Goal: Information Seeking & Learning: Learn about a topic

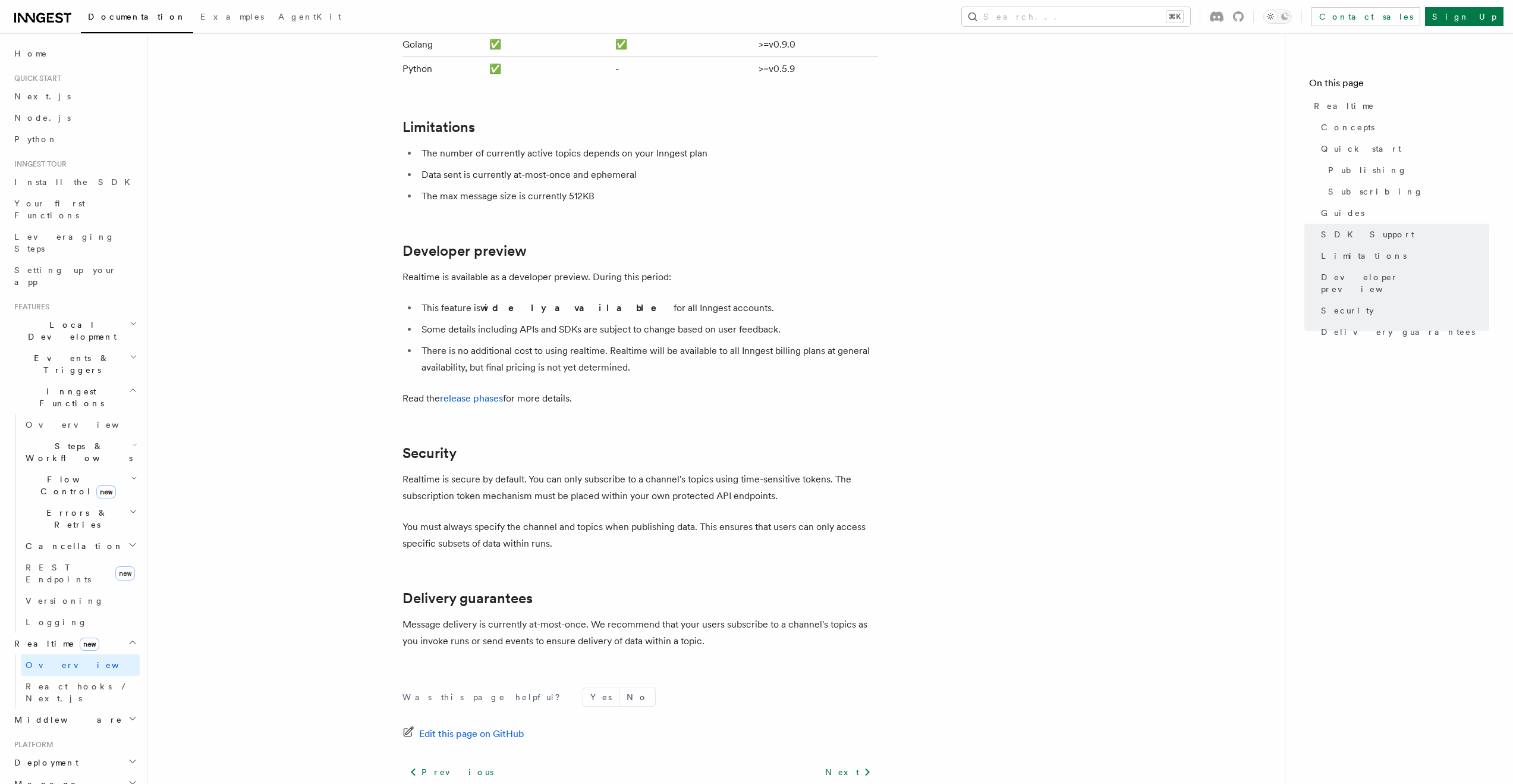
scroll to position [2997, 0]
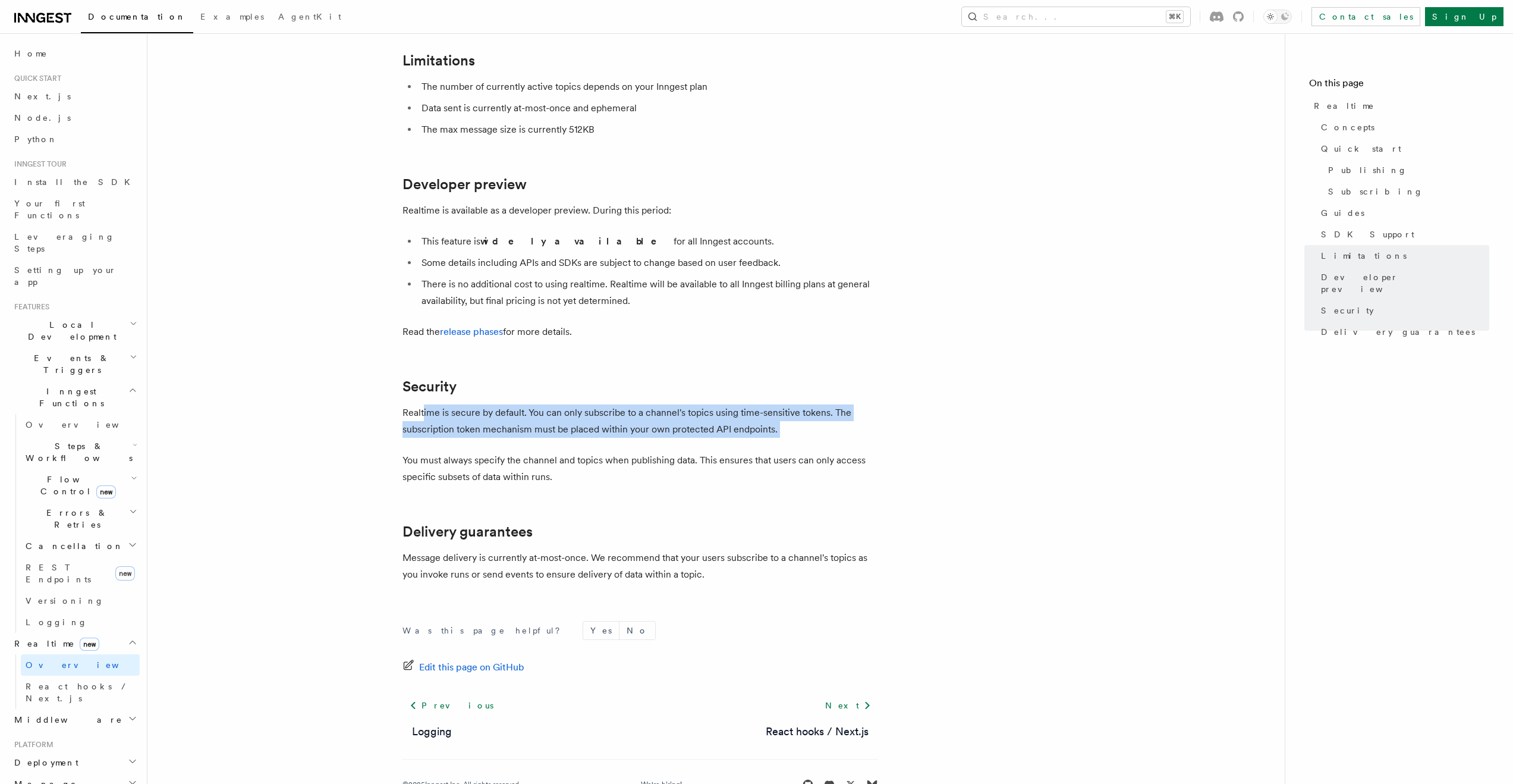
drag, startPoint x: 423, startPoint y: 375, endPoint x: 911, endPoint y: 414, distance: 489.6
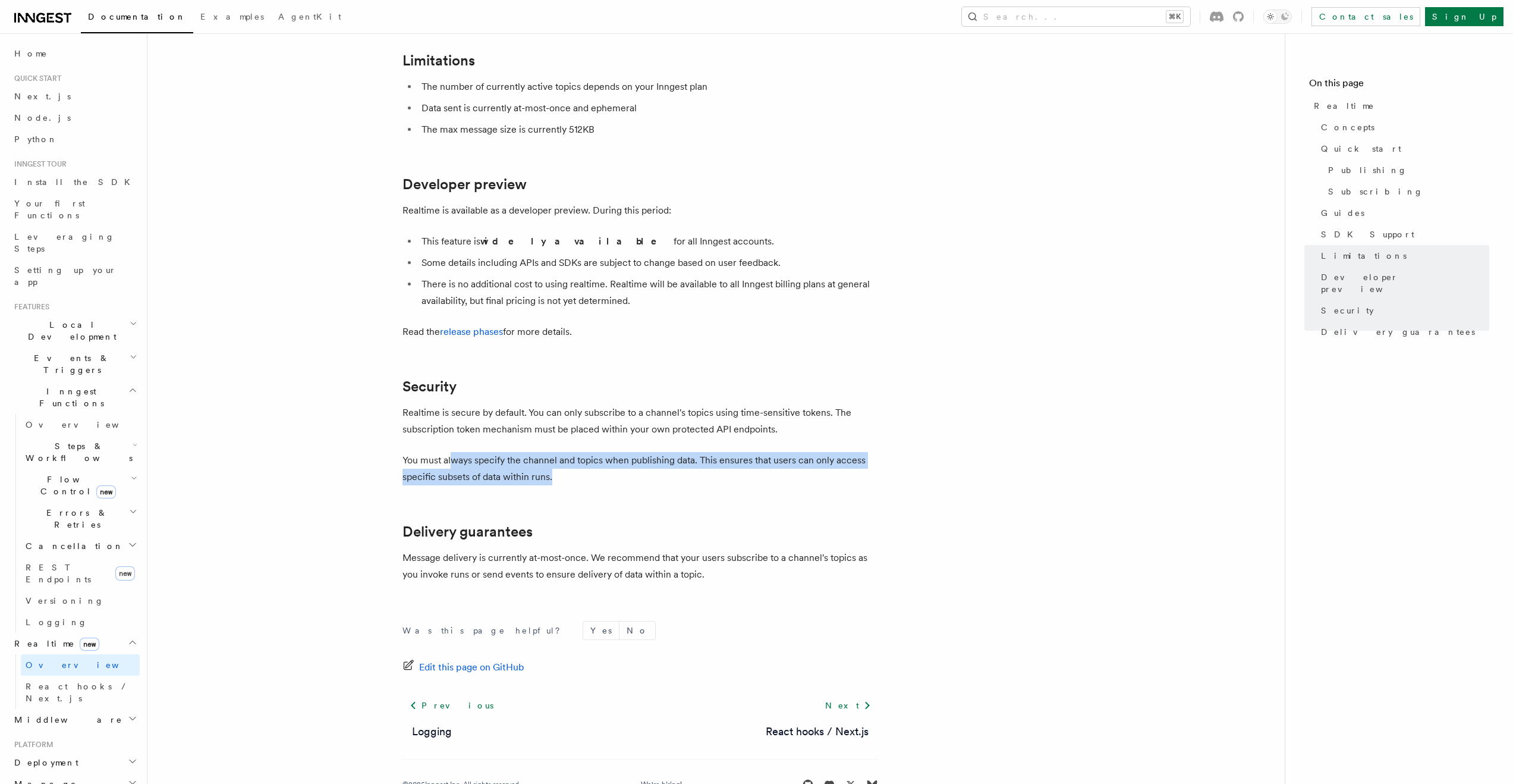
drag, startPoint x: 617, startPoint y: 439, endPoint x: 718, endPoint y: 439, distance: 101.0
click at [718, 452] on p "You must always specify the channel and topics when publishing data. This ensur…" at bounding box center [640, 468] width 476 height 33
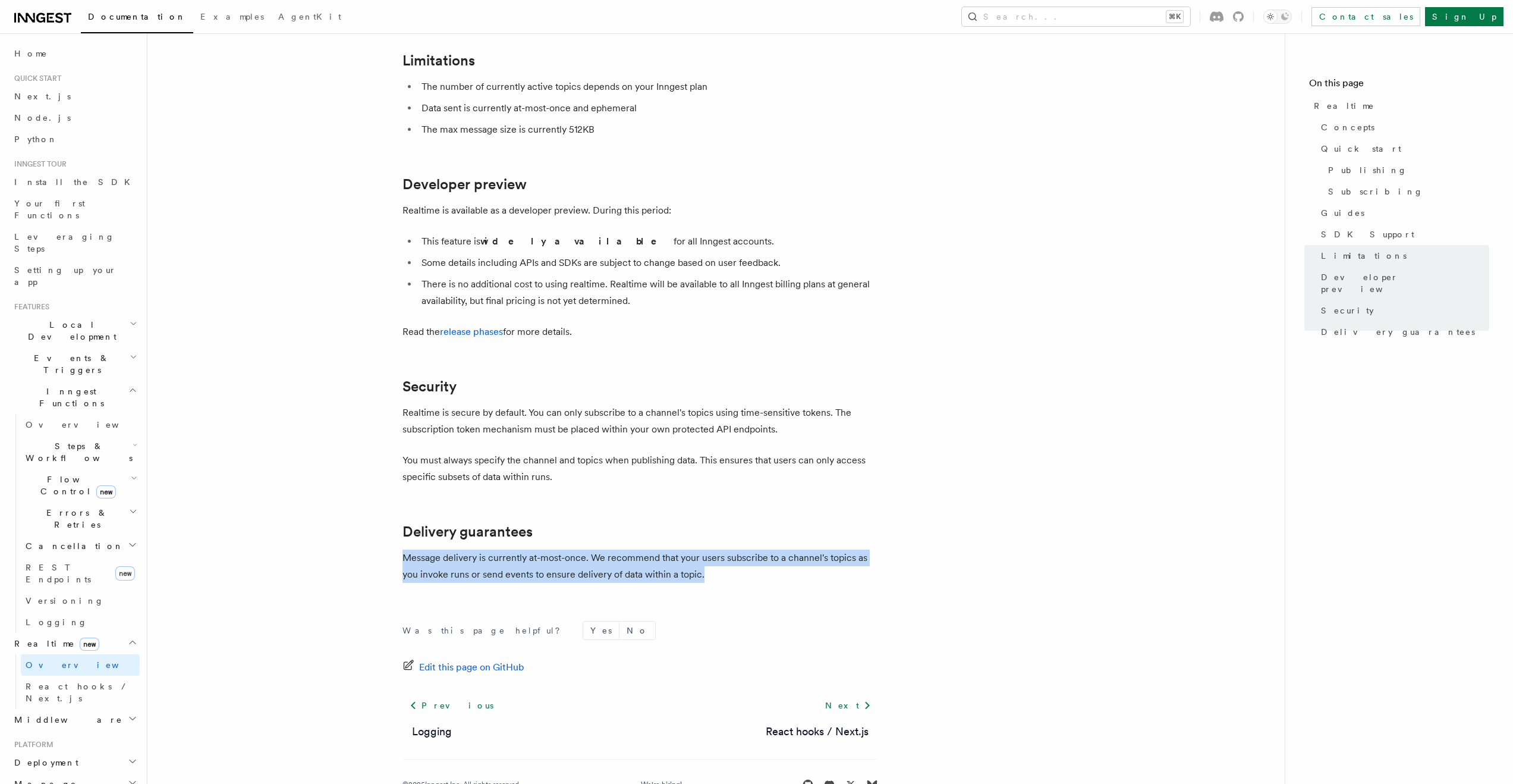
drag, startPoint x: 417, startPoint y: 522, endPoint x: 760, endPoint y: 539, distance: 343.4
click at [667, 550] on p "Message delivery is currently at-most-once. We recommend that your users subscr…" at bounding box center [640, 566] width 476 height 33
drag, startPoint x: 990, startPoint y: 545, endPoint x: 1009, endPoint y: 545, distance: 19.0
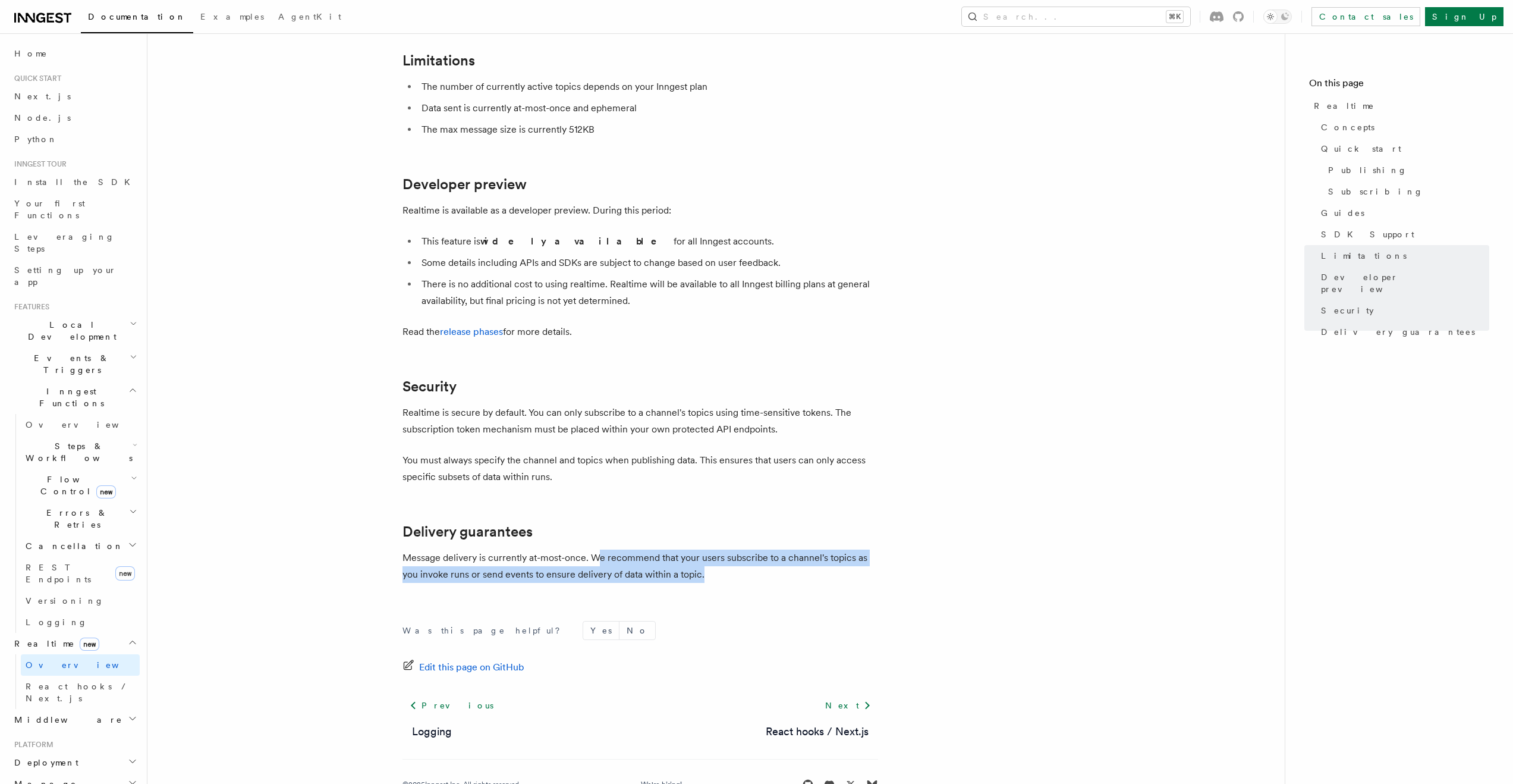
click at [702, 550] on p "Message delivery is currently at-most-once. We recommend that your users subscr…" at bounding box center [640, 566] width 476 height 33
drag, startPoint x: 498, startPoint y: 534, endPoint x: 849, endPoint y: 541, distance: 351.1
click at [829, 550] on p "Message delivery is currently at-most-once. We recommend that your users subscr…" at bounding box center [640, 566] width 476 height 33
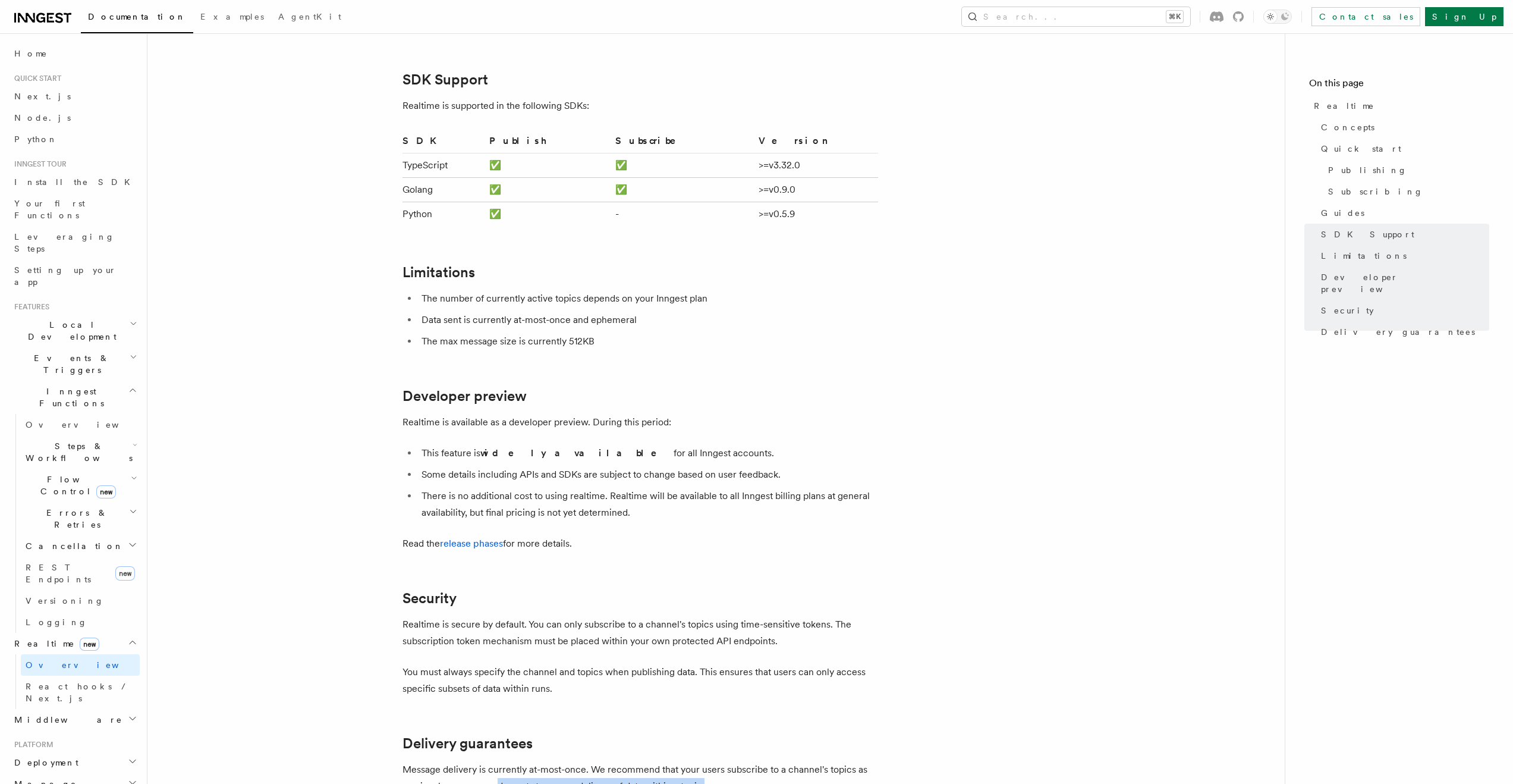
scroll to position [2782, 0]
click at [468, 447] on li "This feature is widely available for all Inngest accounts." at bounding box center [648, 455] width 460 height 16
drag, startPoint x: 410, startPoint y: 415, endPoint x: 730, endPoint y: 430, distance: 320.4
click at [730, 447] on ul "This feature is widely available for all Inngest accounts. Some details includi…" at bounding box center [640, 485] width 476 height 76
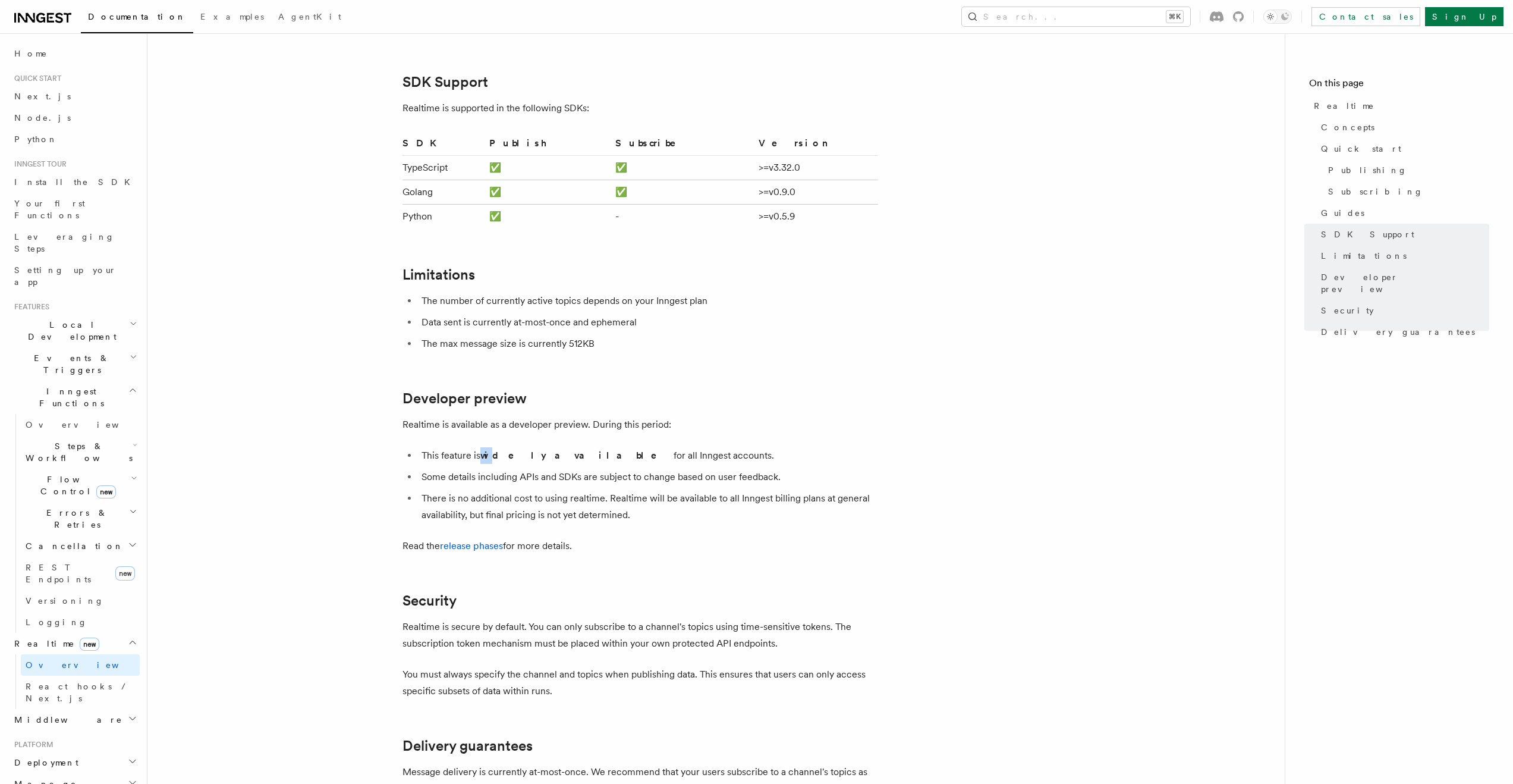
click at [478, 447] on li "This feature is widely available for all Inngest accounts." at bounding box center [648, 455] width 460 height 16
drag, startPoint x: 466, startPoint y: 430, endPoint x: 875, endPoint y: 452, distance: 409.6
click at [592, 490] on li "There is no additional cost to using realtime. Realtime will be available to al…" at bounding box center [648, 506] width 460 height 33
drag, startPoint x: 405, startPoint y: 431, endPoint x: 820, endPoint y: 510, distance: 422.5
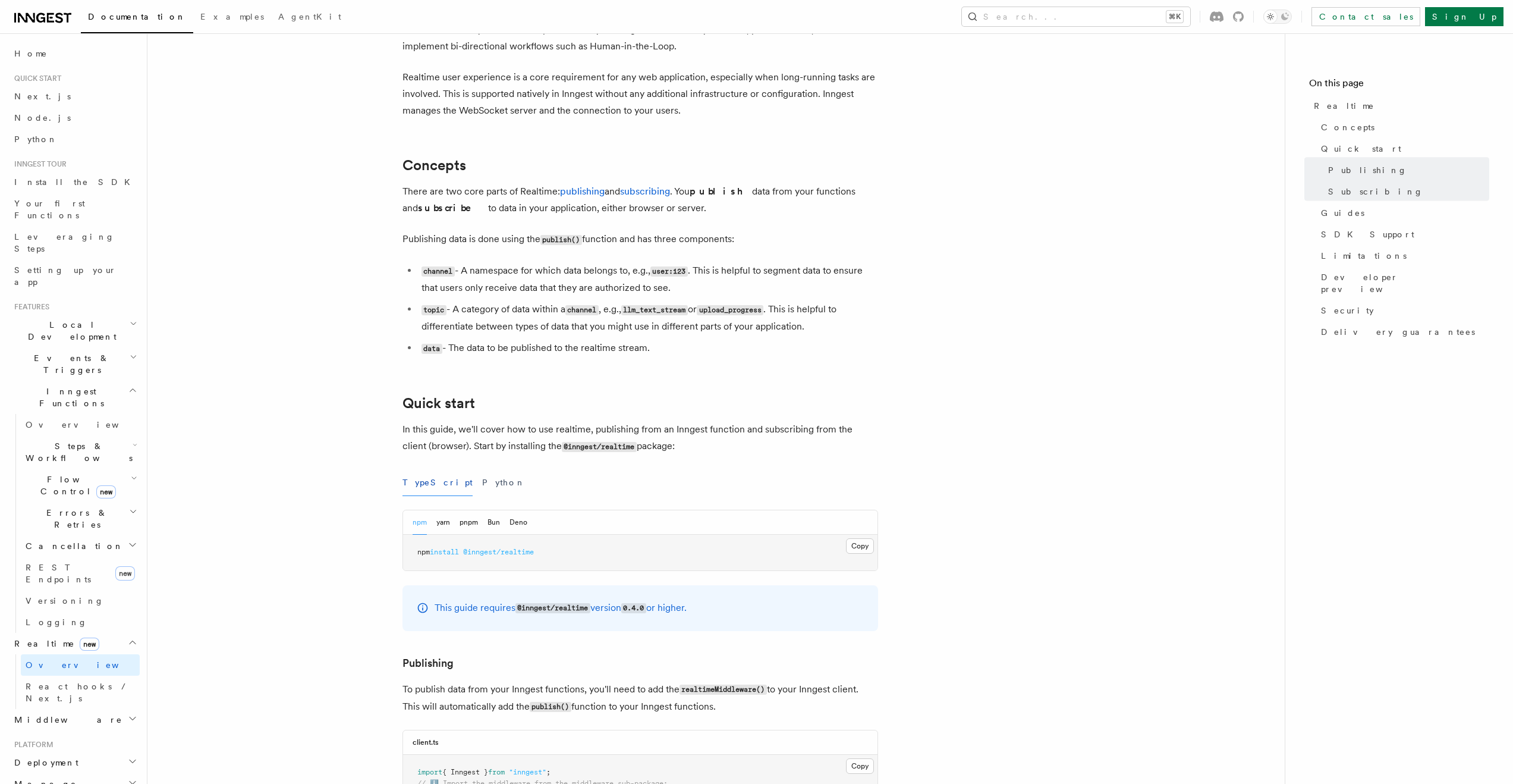
scroll to position [0, 0]
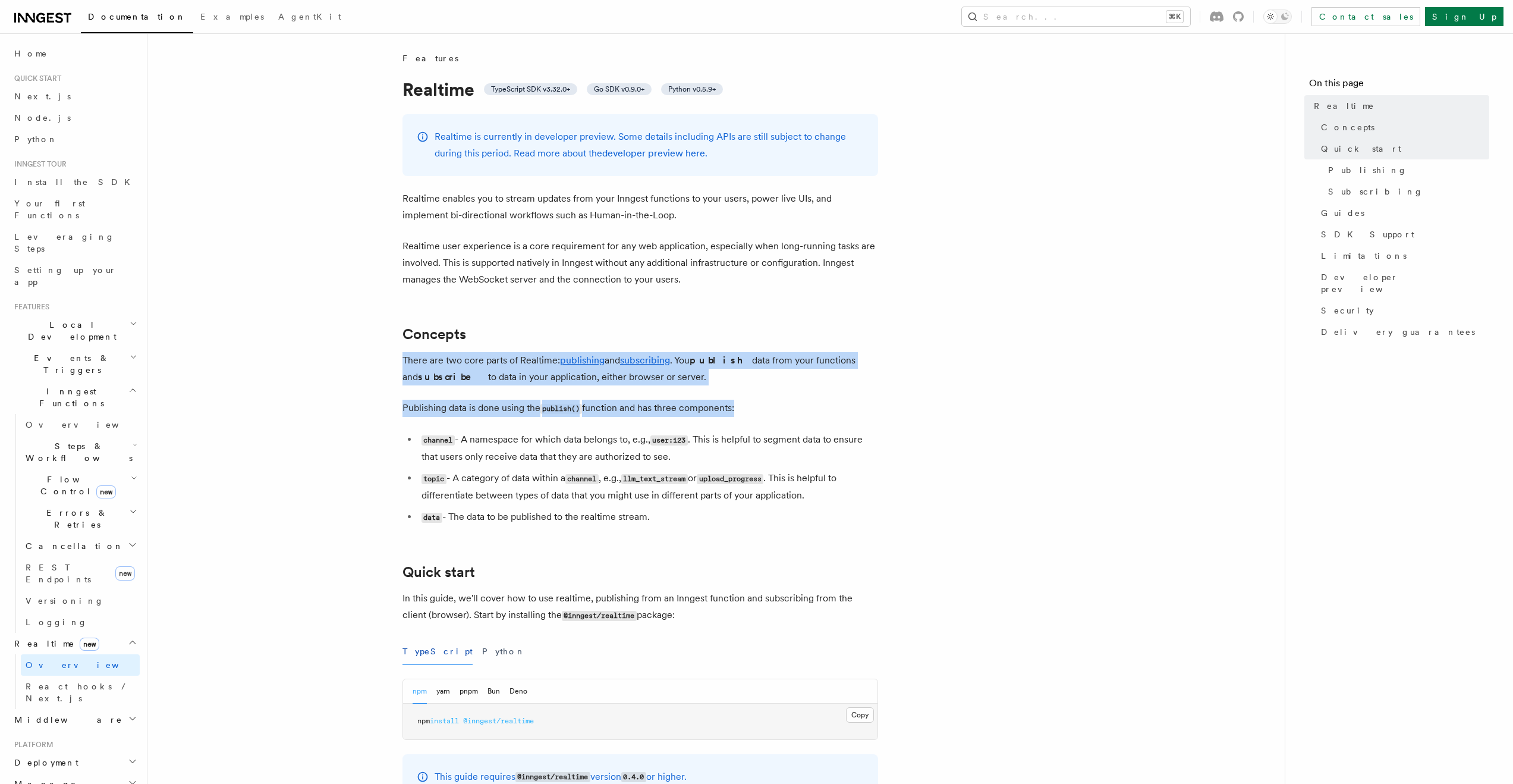
drag, startPoint x: 569, startPoint y: 378, endPoint x: 906, endPoint y: 423, distance: 340.0
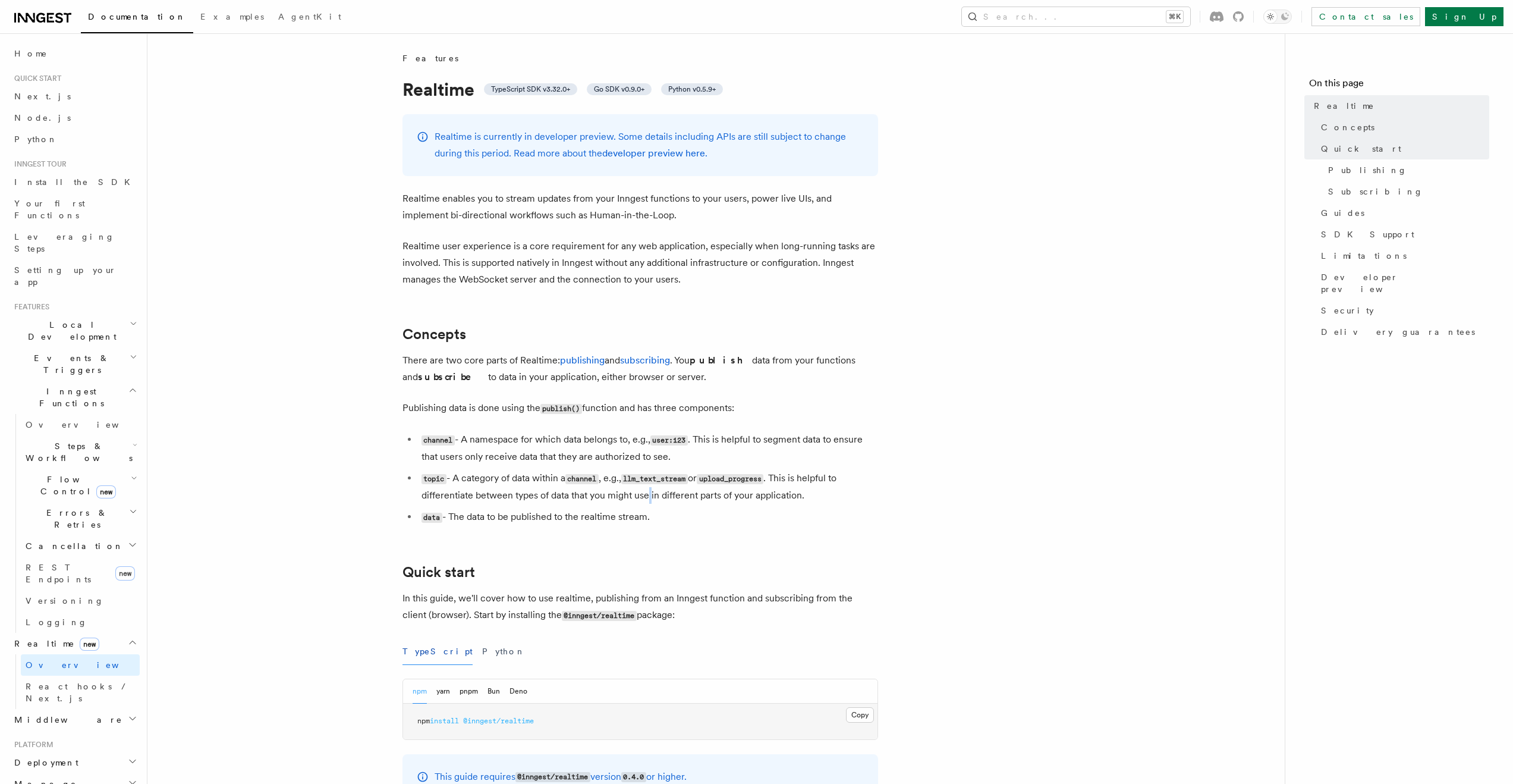
click at [649, 495] on li "topic - A category of data within a channel , e.g., llm_text_stream or upload_p…" at bounding box center [648, 486] width 460 height 33
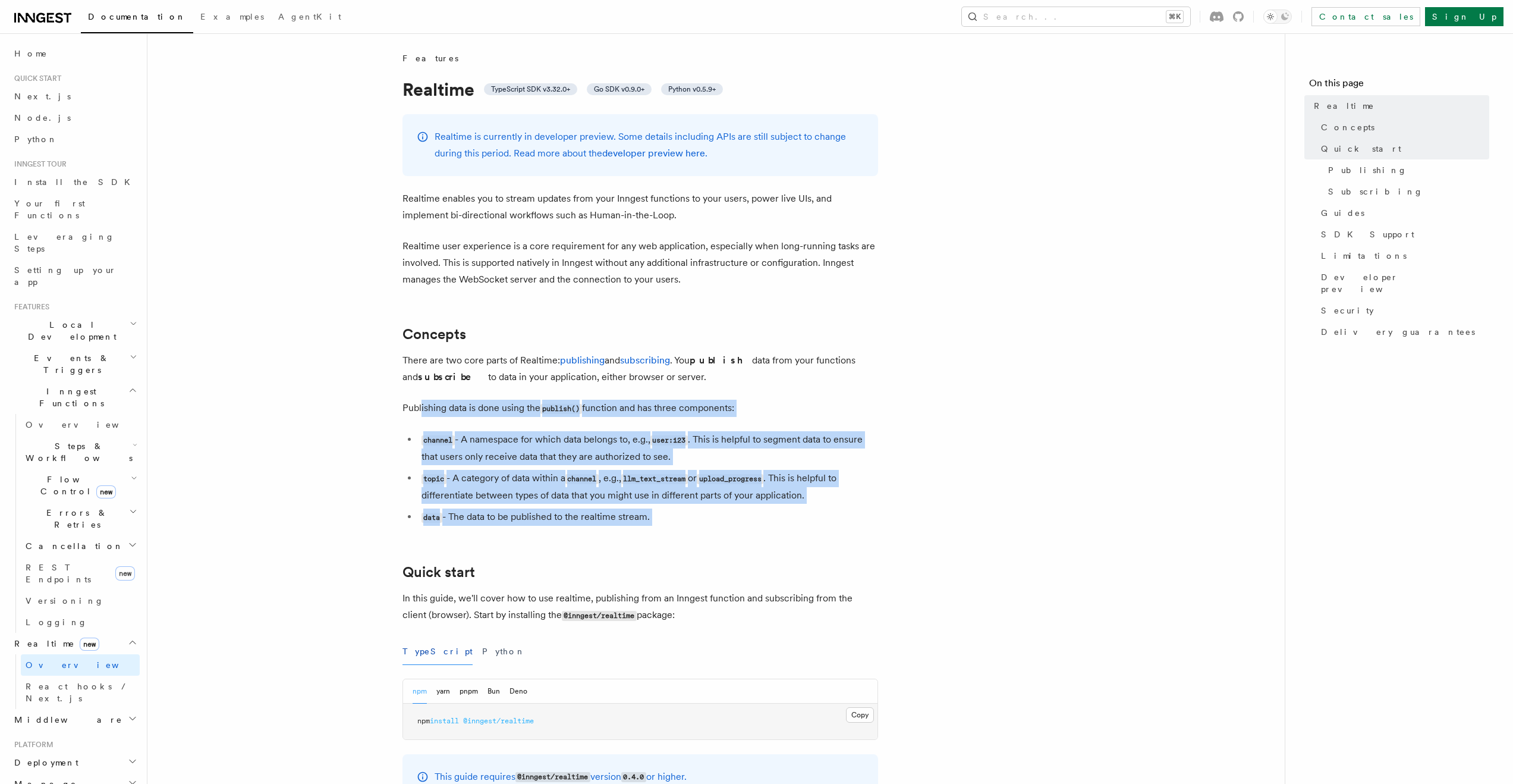
drag, startPoint x: 767, startPoint y: 538, endPoint x: 393, endPoint y: 399, distance: 399.0
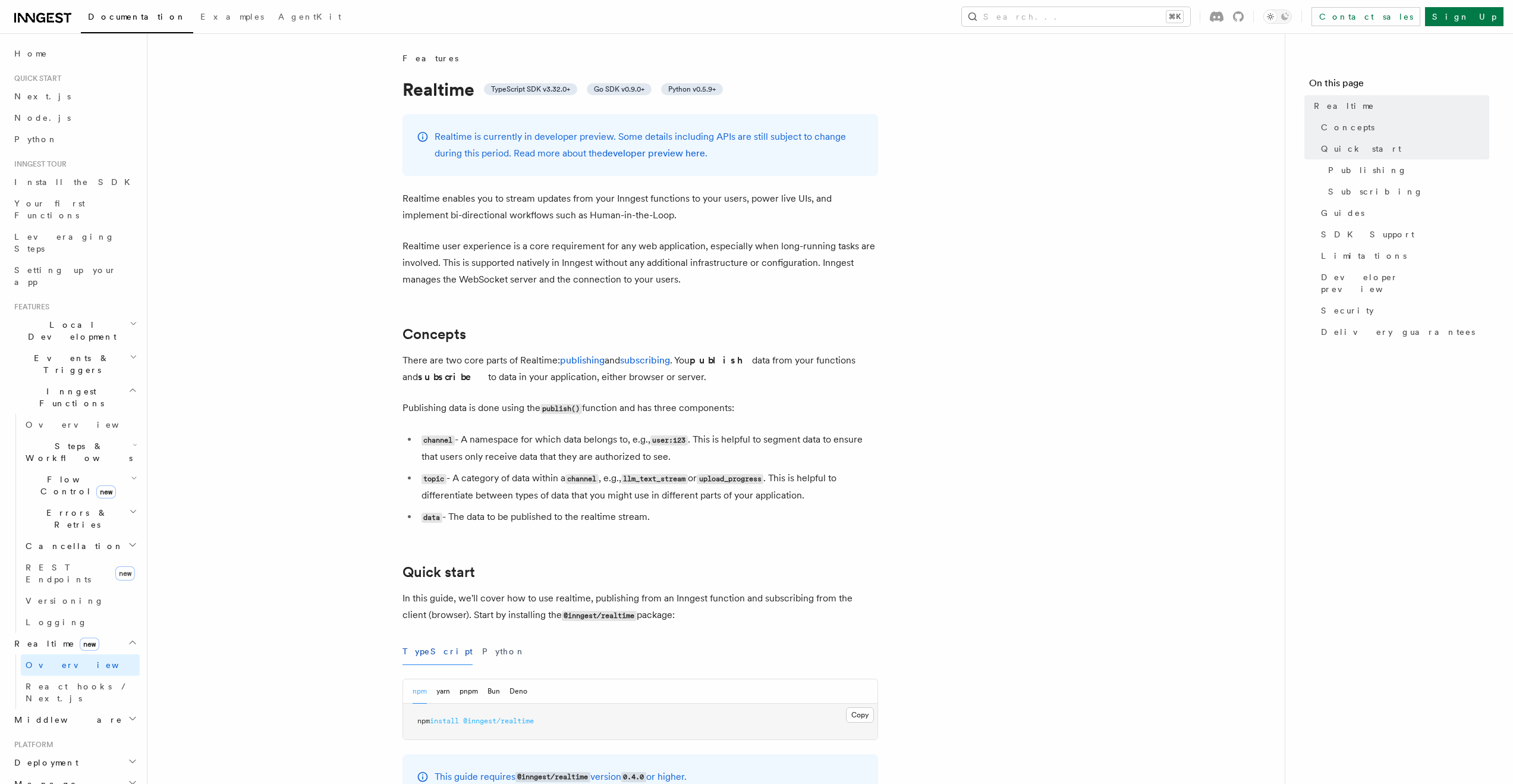
click at [31, 680] on span "React hooks / Next.js" at bounding box center [82, 692] width 114 height 24
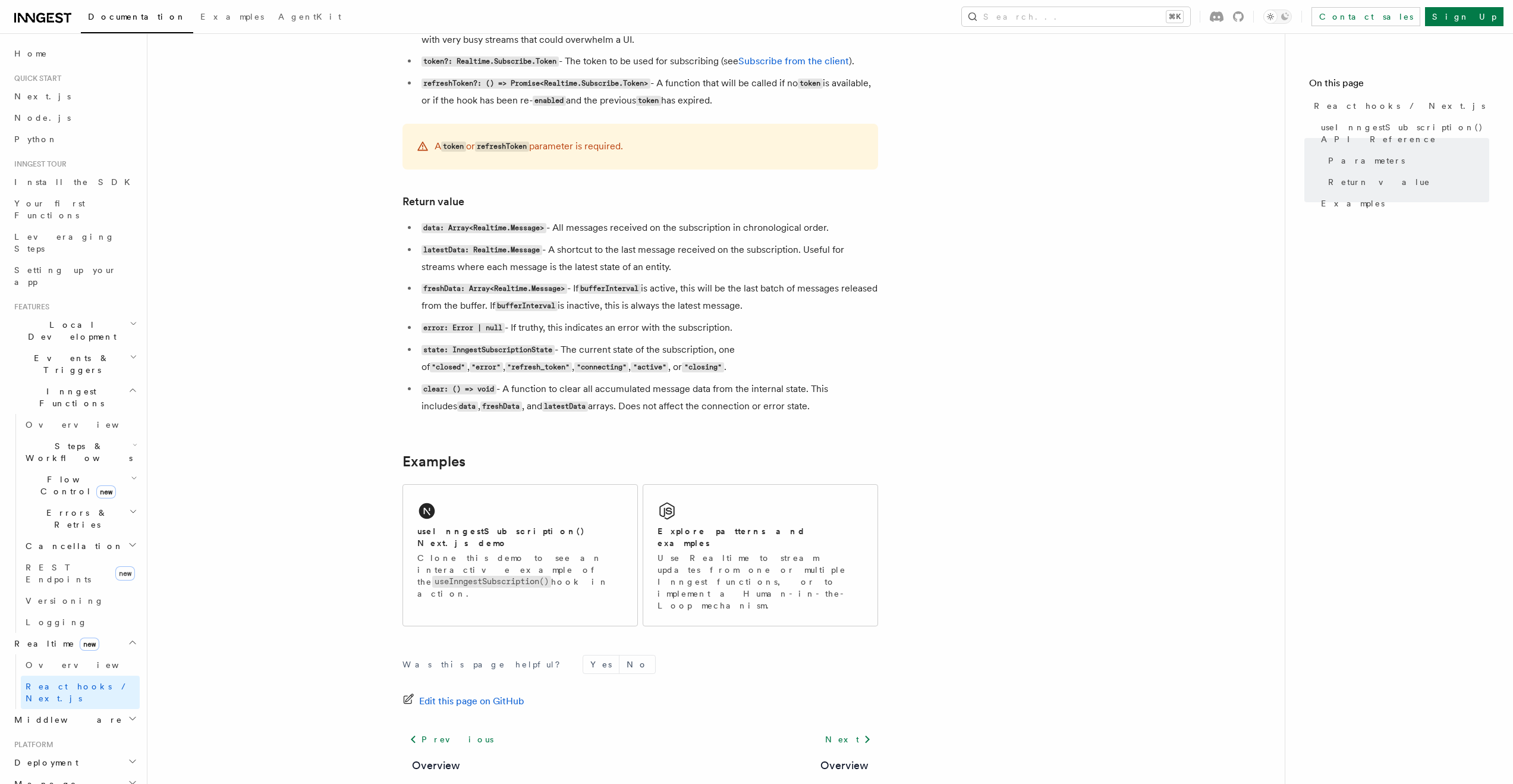
scroll to position [856, 0]
click at [539, 165] on div "A token or refreshToken parameter is required." at bounding box center [640, 148] width 476 height 46
